Goal: Information Seeking & Learning: Learn about a topic

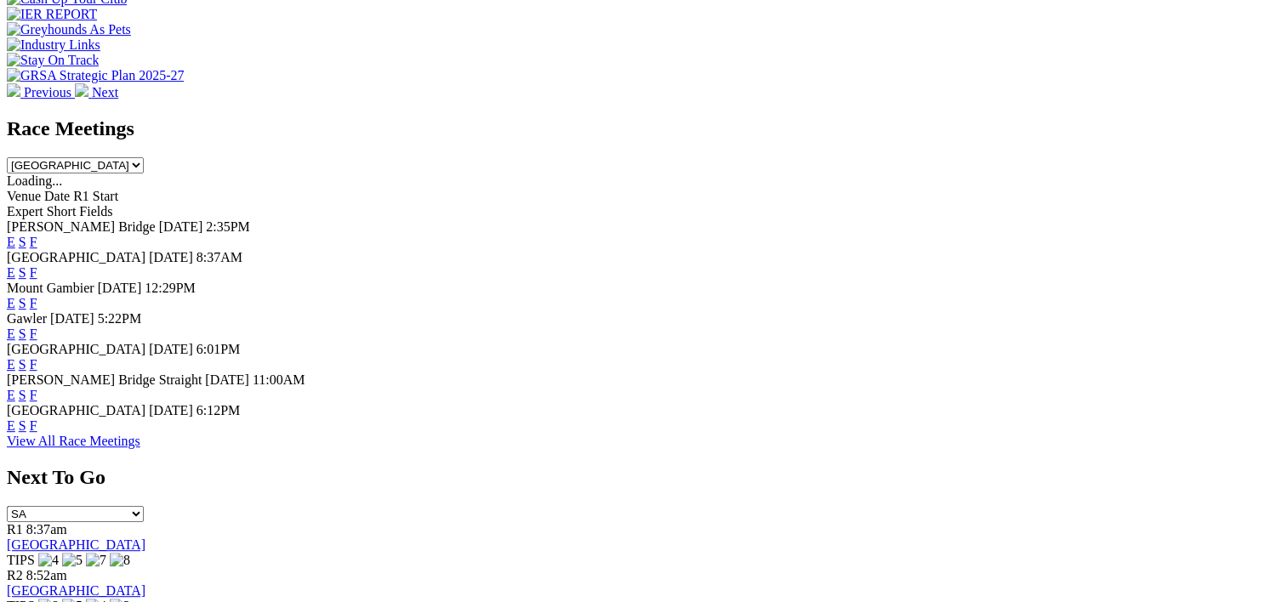
scroll to position [687, 0]
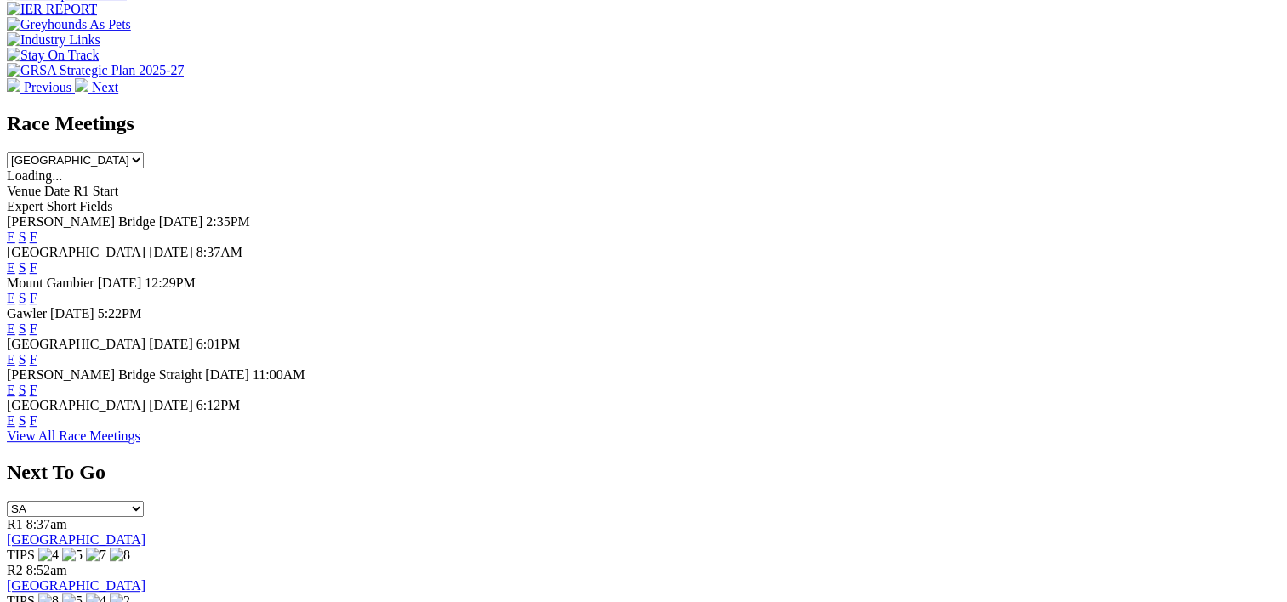
click at [37, 428] on link "F" at bounding box center [34, 420] width 8 height 14
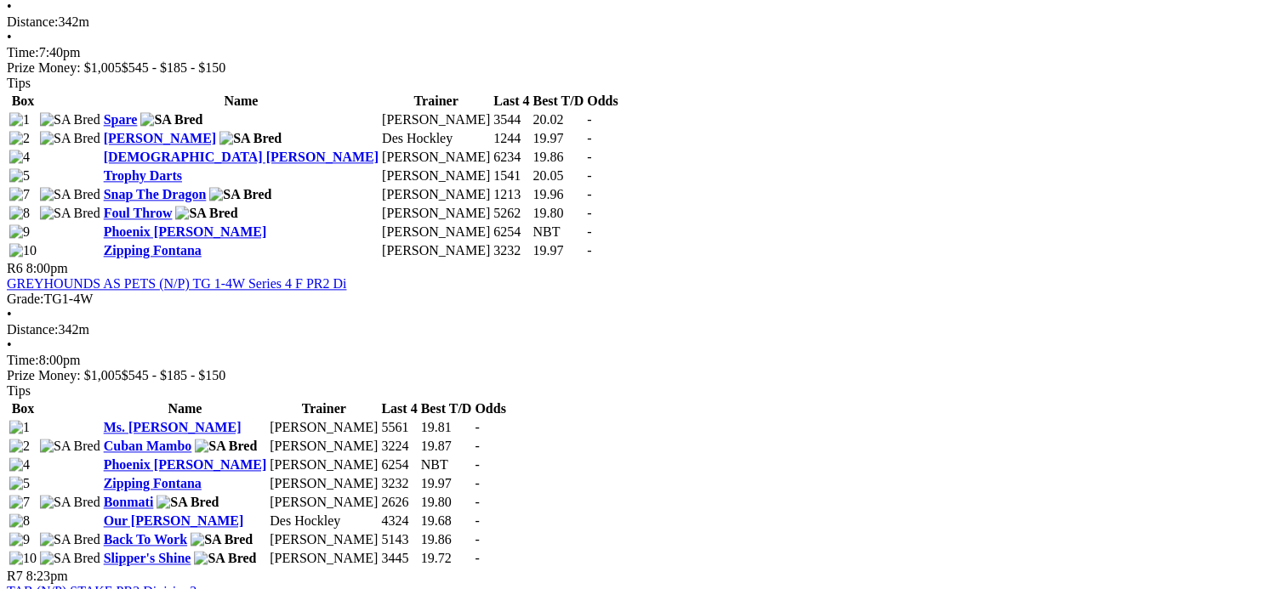
scroll to position [2132, 0]
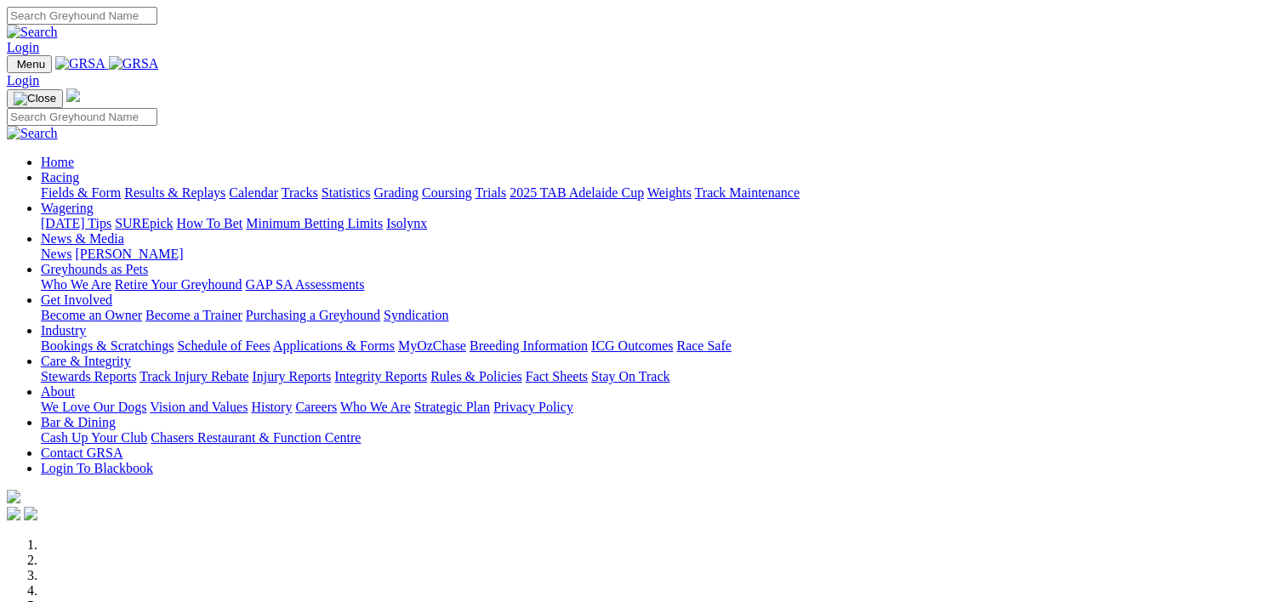
scroll to position [687, 0]
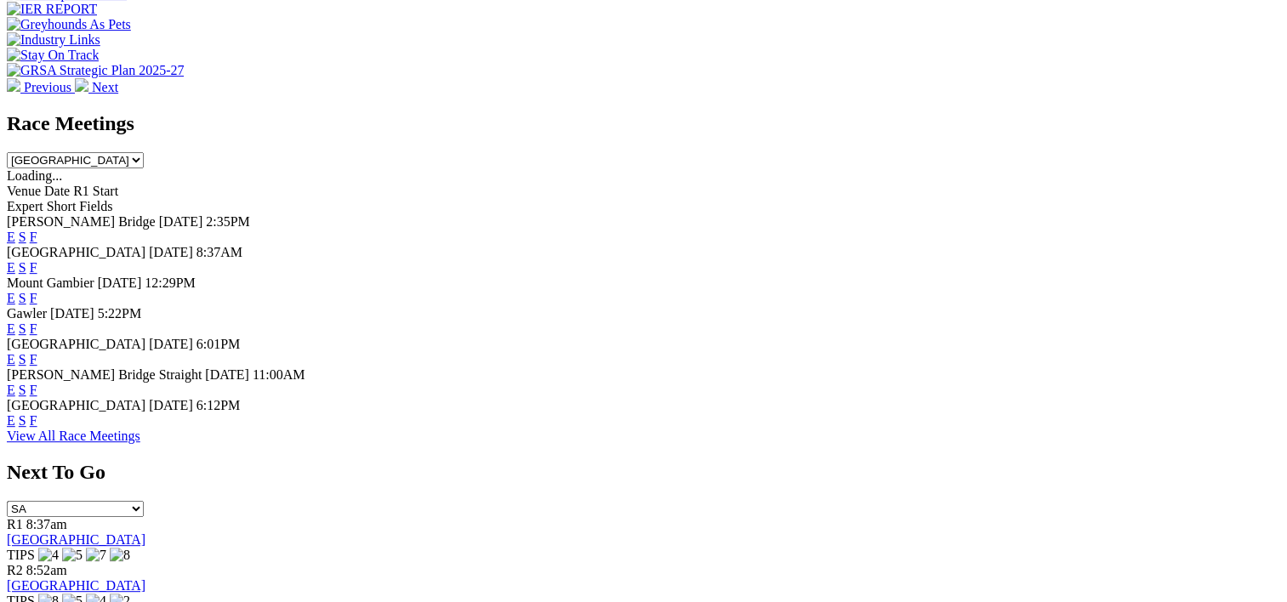
click at [37, 230] on link "F" at bounding box center [34, 237] width 8 height 14
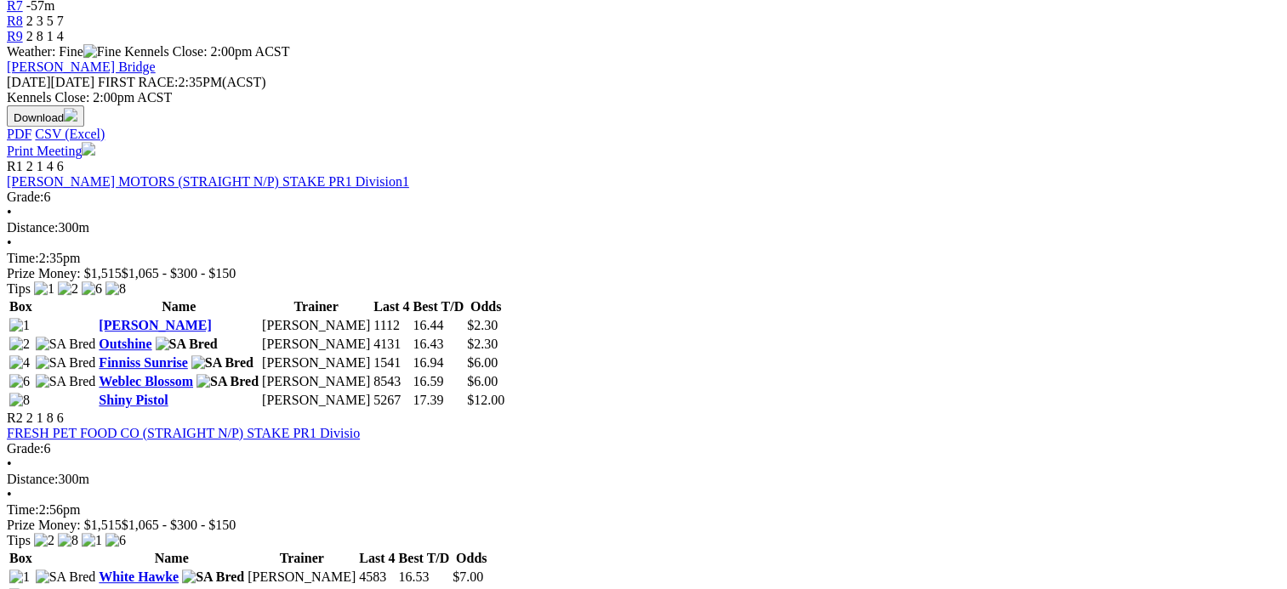
scroll to position [697, 0]
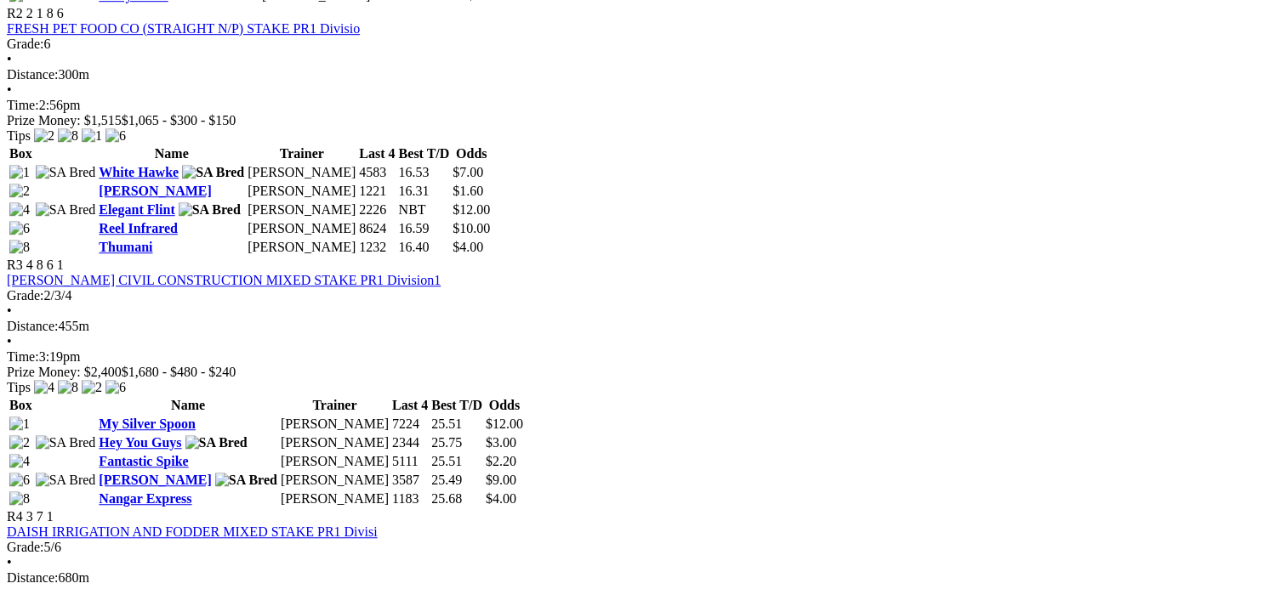
scroll to position [1034, 0]
